Goal: Communication & Community: Share content

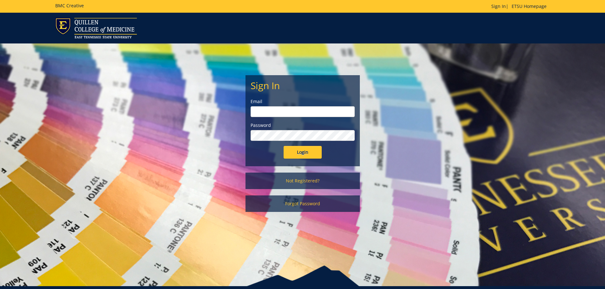
type input "brenner@etsu.edu"
click at [304, 154] on input "Login" at bounding box center [302, 152] width 38 height 13
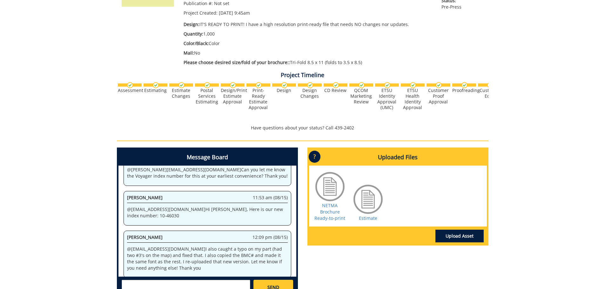
scroll to position [190, 0]
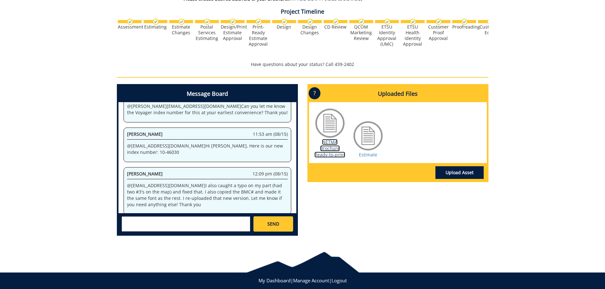
click at [329, 153] on link "NETMA Brochure Ready-to-print" at bounding box center [329, 148] width 31 height 19
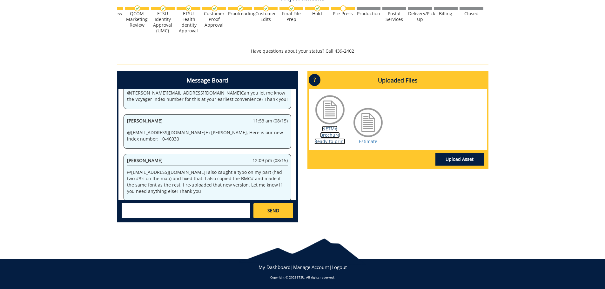
scroll to position [0, 224]
click at [210, 209] on textarea at bounding box center [186, 210] width 129 height 15
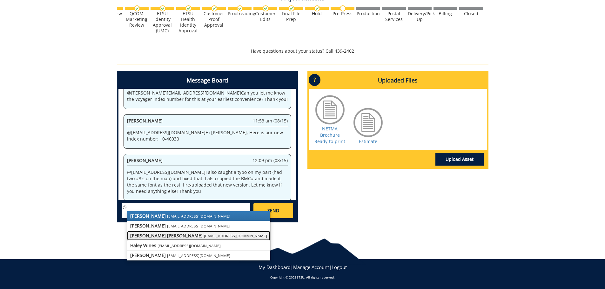
click at [208, 235] on small "[EMAIL_ADDRESS][DOMAIN_NAME]" at bounding box center [235, 235] width 63 height 5
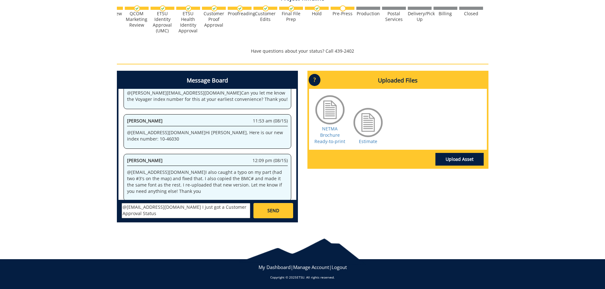
click at [233, 207] on textarea "@[EMAIL_ADDRESS][DOMAIN_NAME] I just got a Customer Approval Status" at bounding box center [186, 210] width 129 height 15
drag, startPoint x: 246, startPoint y: 209, endPoint x: 254, endPoint y: 209, distance: 8.3
click at [254, 209] on div "[PERSON_NAME] [EMAIL_ADDRESS][DOMAIN_NAME] [PERSON_NAME] [EMAIL_ADDRESS][DOMAIN…" at bounding box center [207, 210] width 178 height 21
click at [249, 208] on textarea "@[EMAIL_ADDRESS][DOMAIN_NAME] I just got a Customer Approval Status" at bounding box center [186, 210] width 129 height 15
drag, startPoint x: 239, startPoint y: 208, endPoint x: 241, endPoint y: 214, distance: 6.6
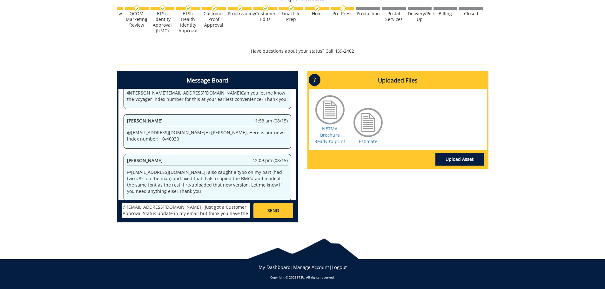
click at [239, 208] on textarea "@[EMAIL_ADDRESS][DOMAIN_NAME] I just got a Customer Approval Status update in m…" at bounding box center [186, 210] width 129 height 15
click at [240, 215] on textarea "@[EMAIL_ADDRESS][DOMAIN_NAME] I just got a Customer Approval Status update in m…" at bounding box center [186, 210] width 129 height 15
click at [155, 209] on textarea "@[EMAIL_ADDRESS][DOMAIN_NAME] I just got a Customer Approval Status update in m…" at bounding box center [186, 210] width 129 height 15
type textarea "@[EMAIL_ADDRESS][DOMAIN_NAME] I just got a Customer Approval Status update in m…"
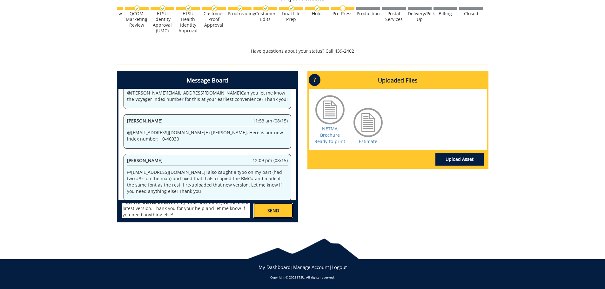
click at [257, 216] on link "SEND" at bounding box center [272, 210] width 39 height 15
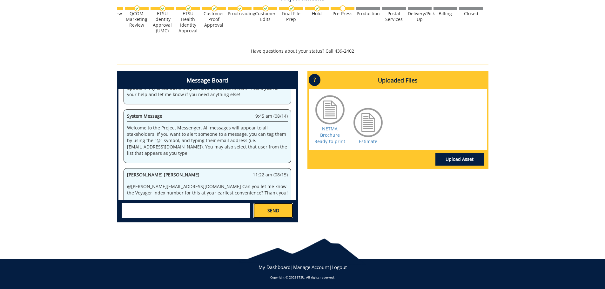
scroll to position [7028, 0]
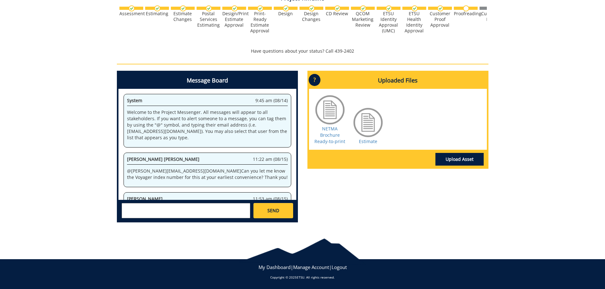
scroll to position [2471, 0]
